Goal: Task Accomplishment & Management: Manage account settings

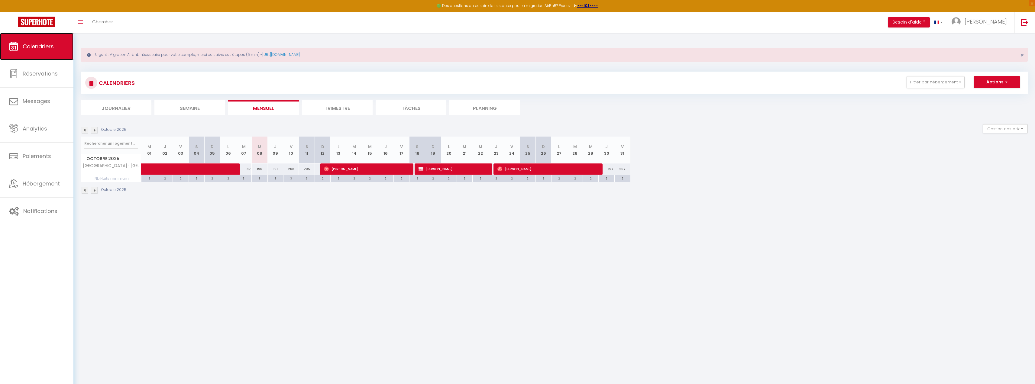
click at [60, 48] on link "Calendriers" at bounding box center [36, 46] width 73 height 27
drag, startPoint x: 154, startPoint y: 114, endPoint x: 145, endPoint y: 112, distance: 8.7
click at [153, 113] on ul "Journalier [GEOGRAPHIC_DATA] Mensuel Trimestre Tâches Planning" at bounding box center [554, 107] width 947 height 15
click at [136, 110] on li "Journalier" at bounding box center [116, 107] width 71 height 15
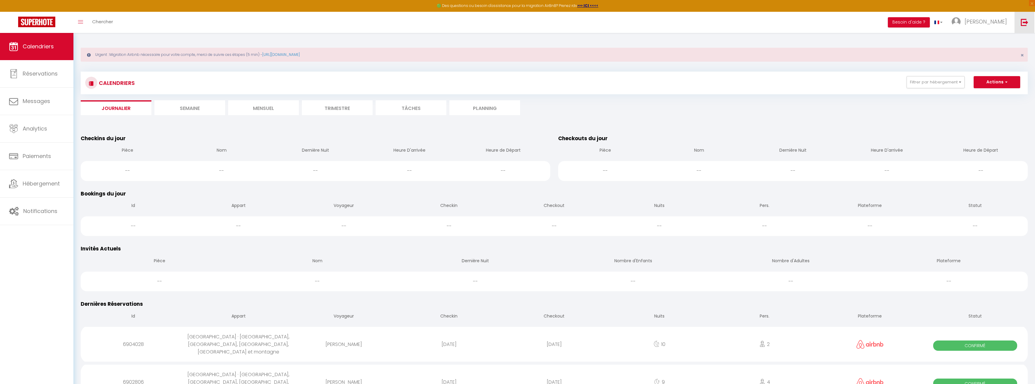
click at [1023, 24] on img at bounding box center [1024, 22] width 8 height 8
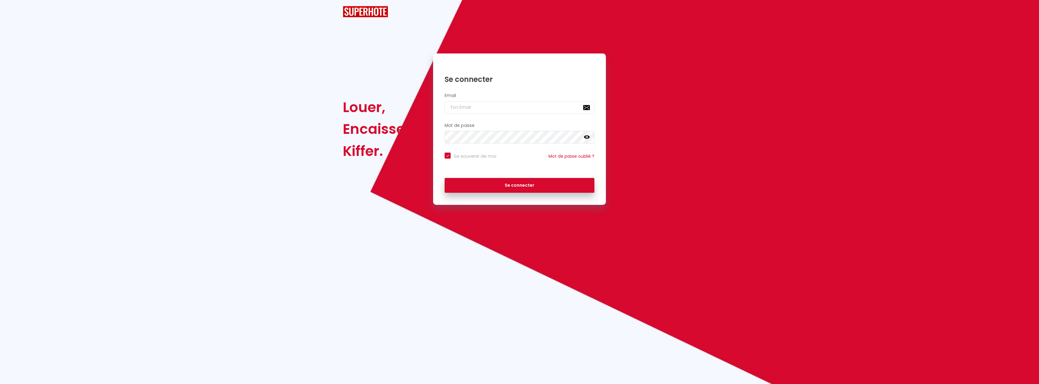
checkbox input "true"
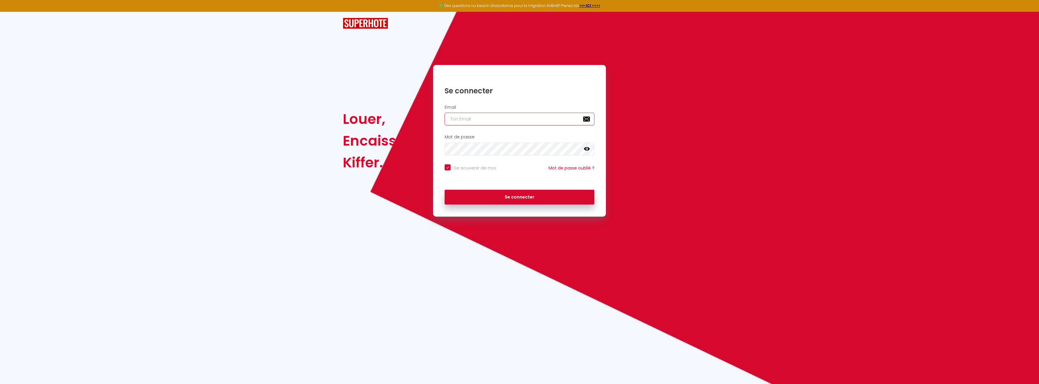
type input "[EMAIL_ADDRESS][DOMAIN_NAME]"
click at [569, 198] on button "Se connecter" at bounding box center [520, 197] width 150 height 15
checkbox input "true"
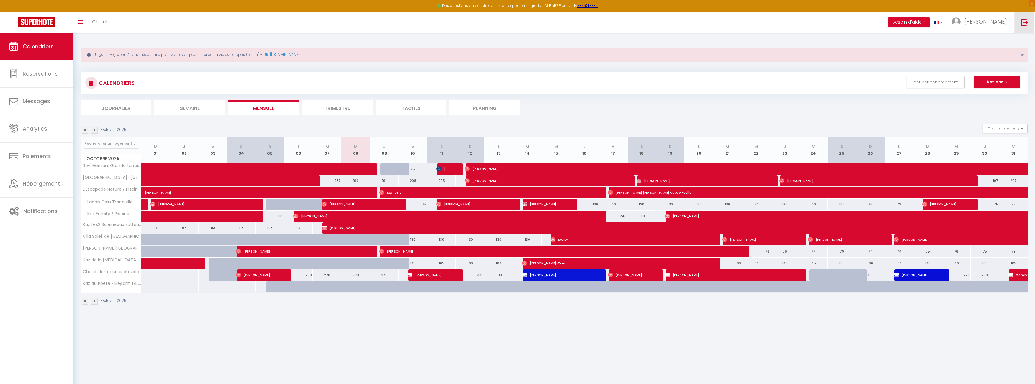
click at [1026, 20] on img at bounding box center [1024, 22] width 8 height 8
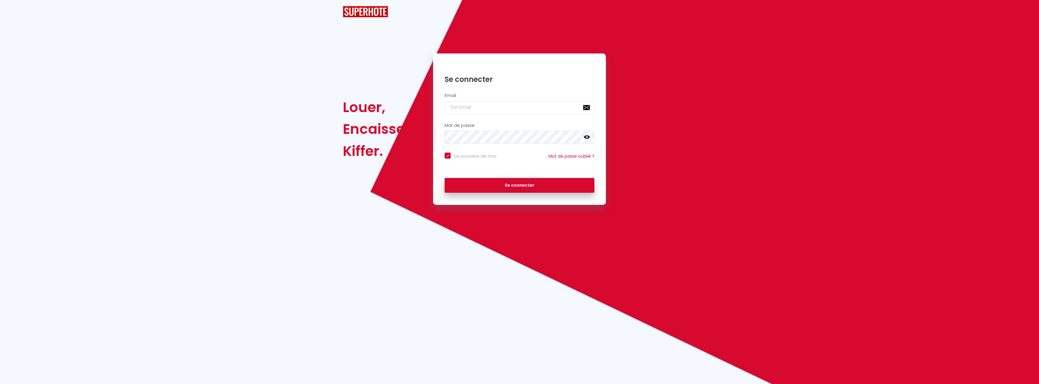
checkbox input "true"
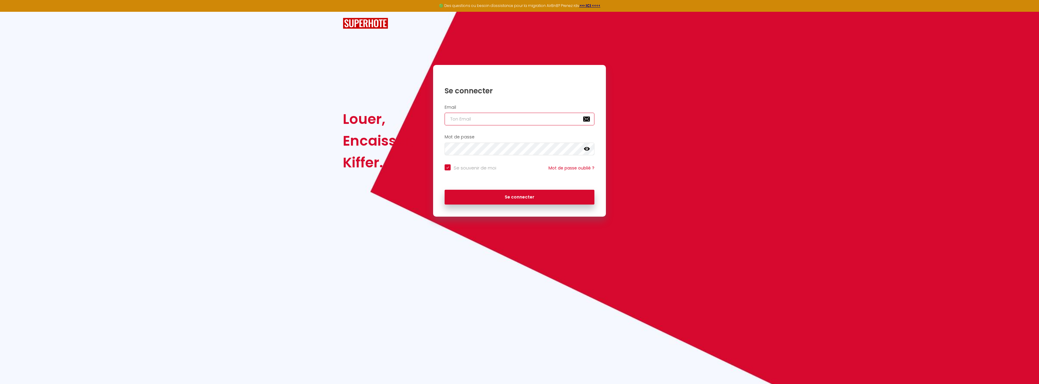
type input "[EMAIL_ADDRESS][DOMAIN_NAME]"
click at [586, 149] on icon at bounding box center [587, 149] width 6 height 6
click at [549, 193] on button "Se connecter" at bounding box center [520, 197] width 150 height 15
checkbox input "true"
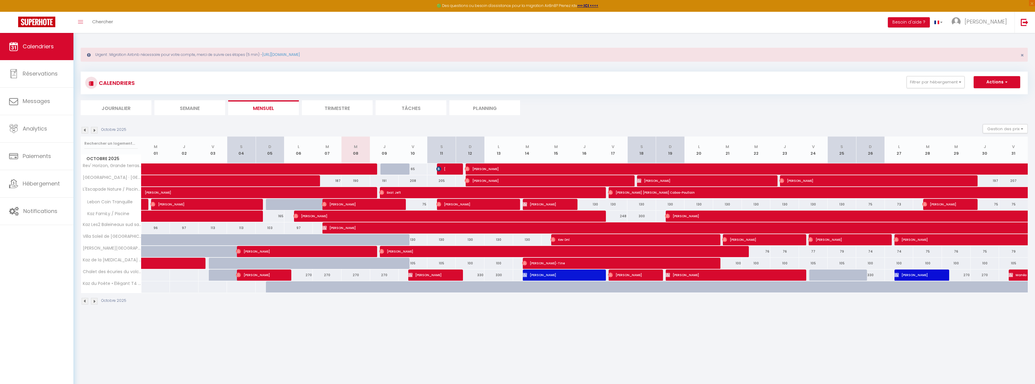
click at [209, 337] on body "🟢 Des questions ou besoin d'assistance pour la migration AirBnB? Prenez rdv >>>…" at bounding box center [517, 225] width 1035 height 384
